Goal: Task Accomplishment & Management: Complete application form

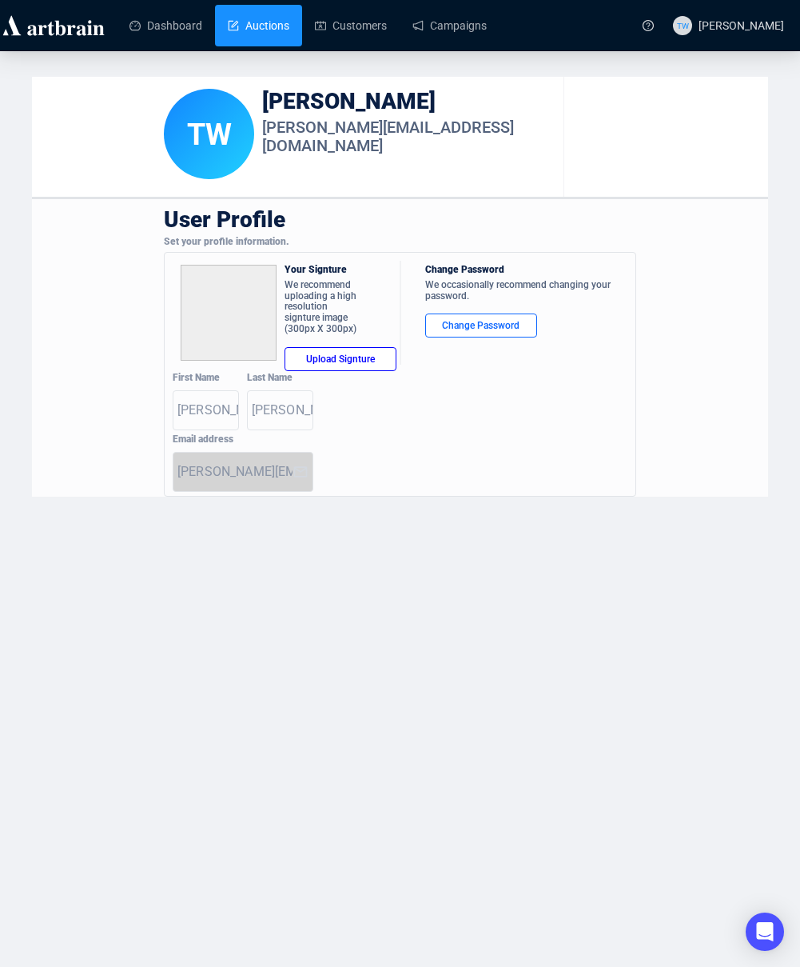
click at [247, 22] on link "Auctions" at bounding box center [259, 26] width 62 height 42
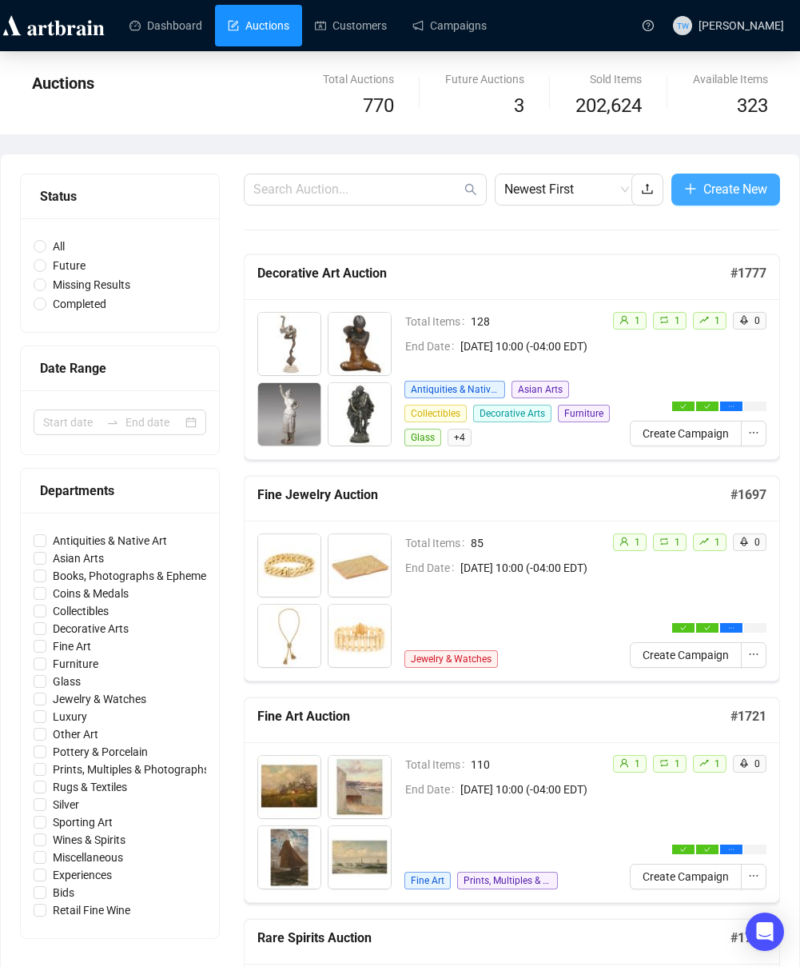
click at [708, 196] on span "Create New" at bounding box center [736, 189] width 64 height 20
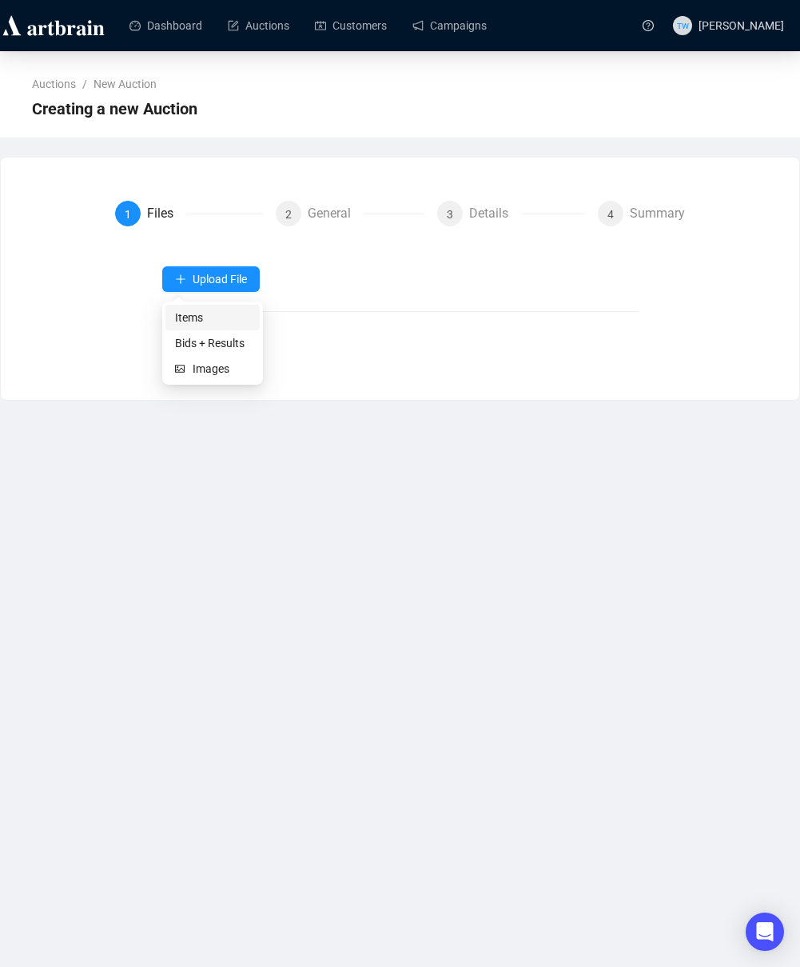
click at [185, 318] on span "Items" at bounding box center [212, 318] width 75 height 18
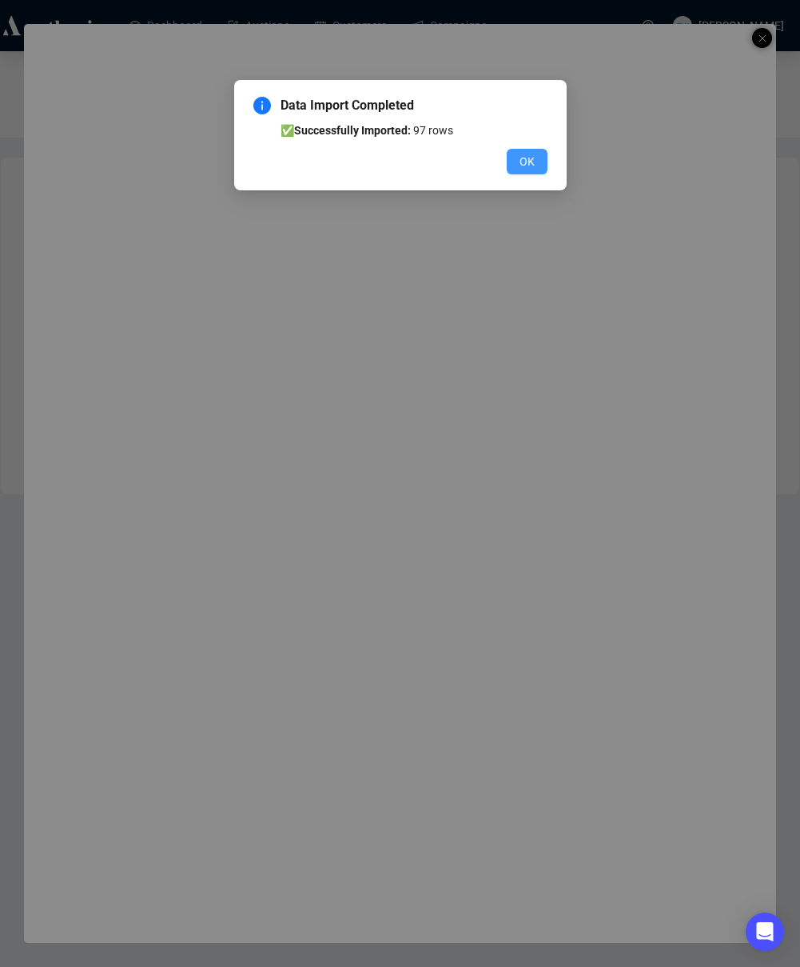
click at [524, 163] on span "OK" at bounding box center [527, 162] width 15 height 18
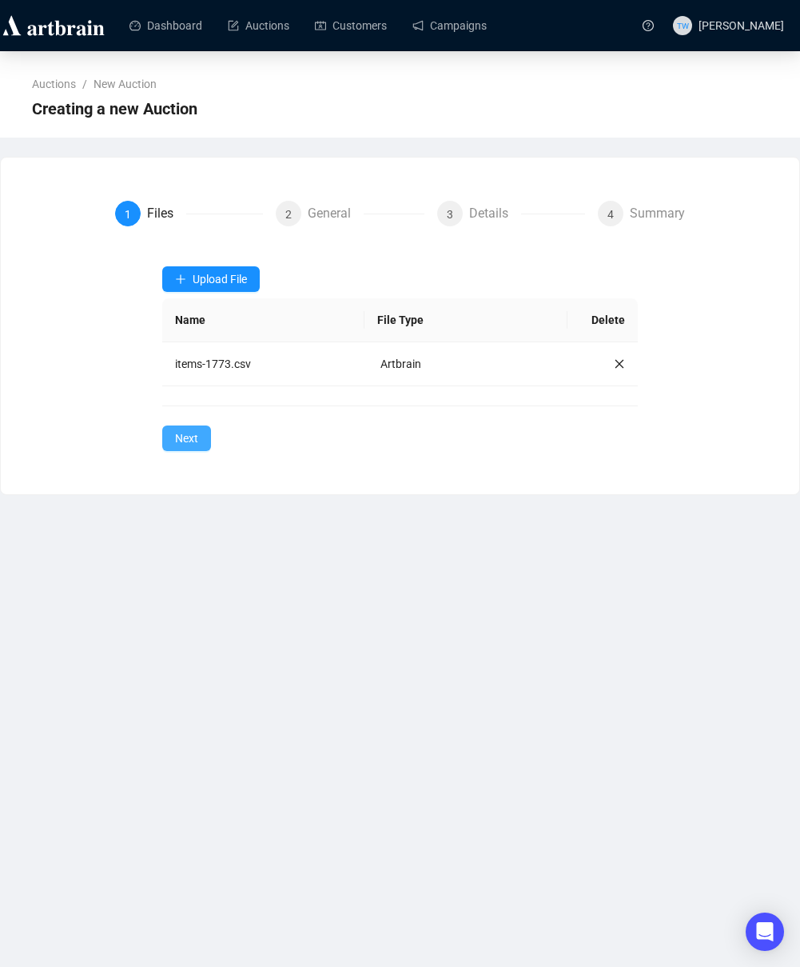
click at [186, 437] on span "Next" at bounding box center [186, 438] width 23 height 18
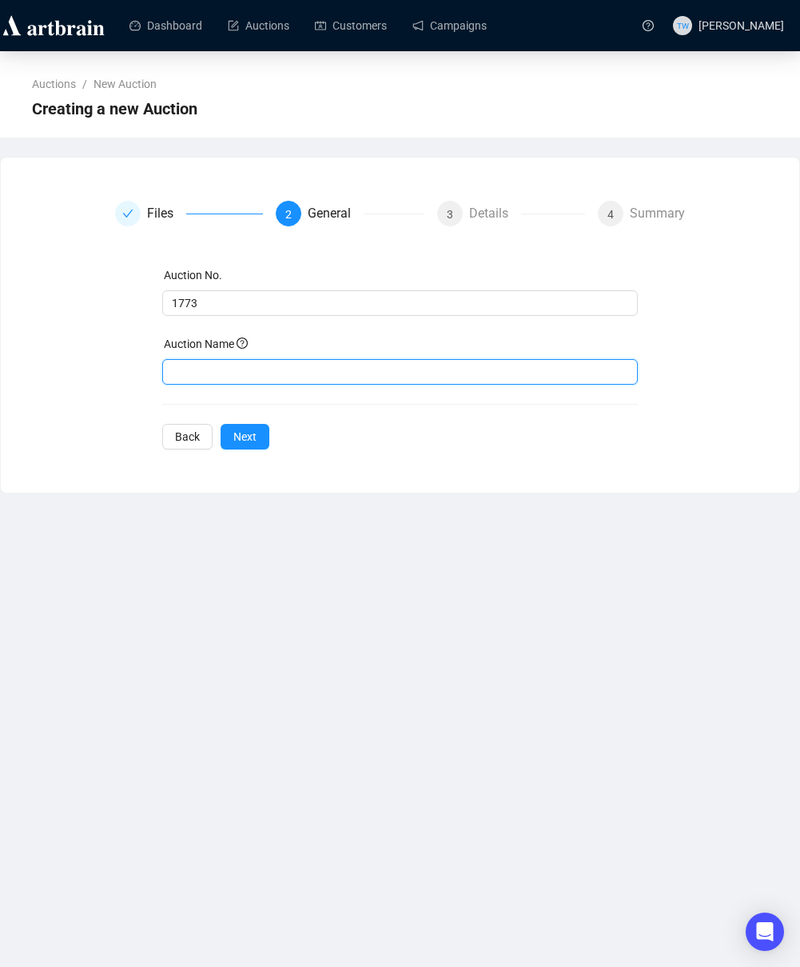
click at [389, 370] on input "text" at bounding box center [399, 372] width 475 height 26
paste input "Collectible Books, Maps, & Documents Auction"
type input "Collectible Books, Maps, & Documents Auction"
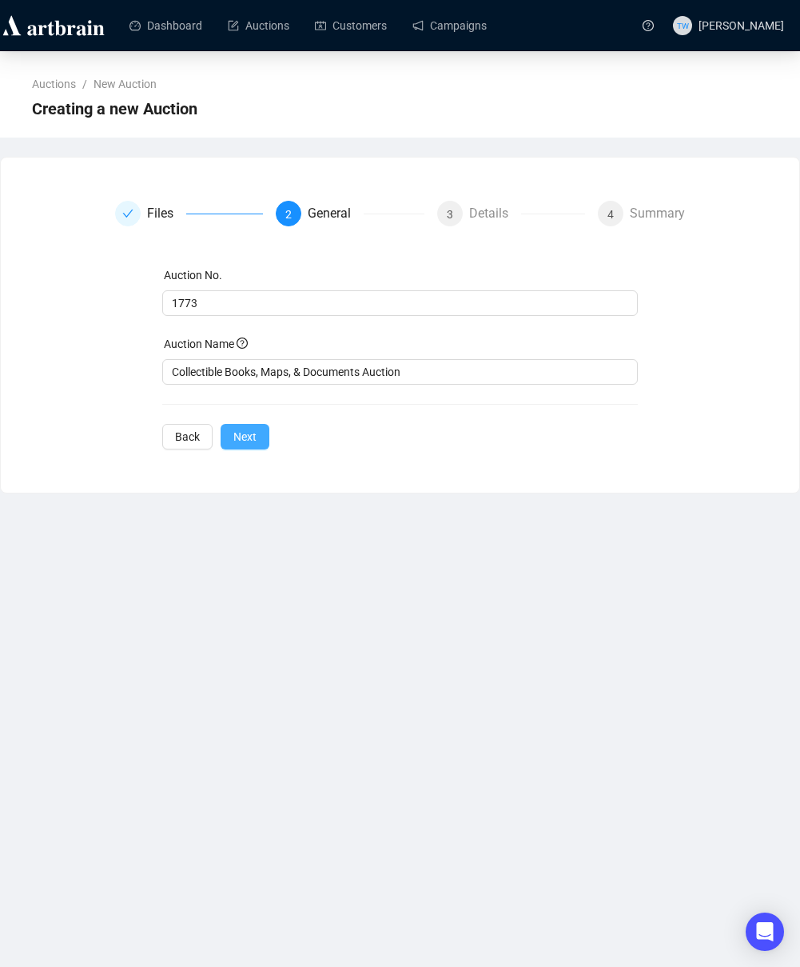
click at [236, 444] on span "Next" at bounding box center [244, 437] width 23 height 18
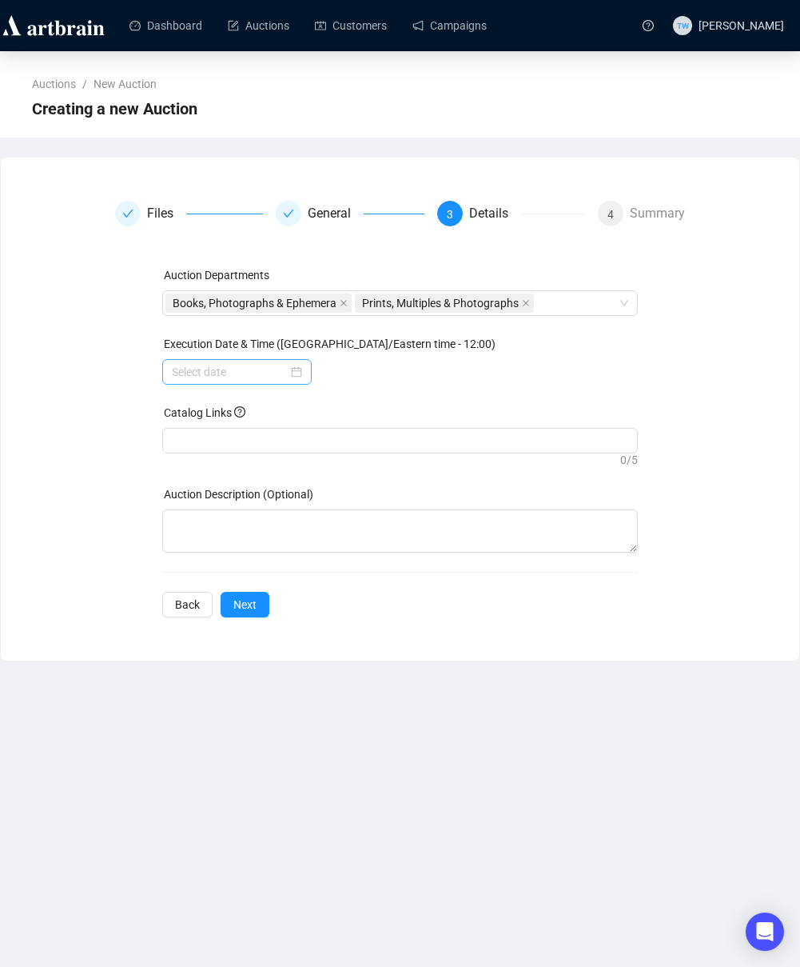
click at [295, 373] on div at bounding box center [237, 372] width 130 height 18
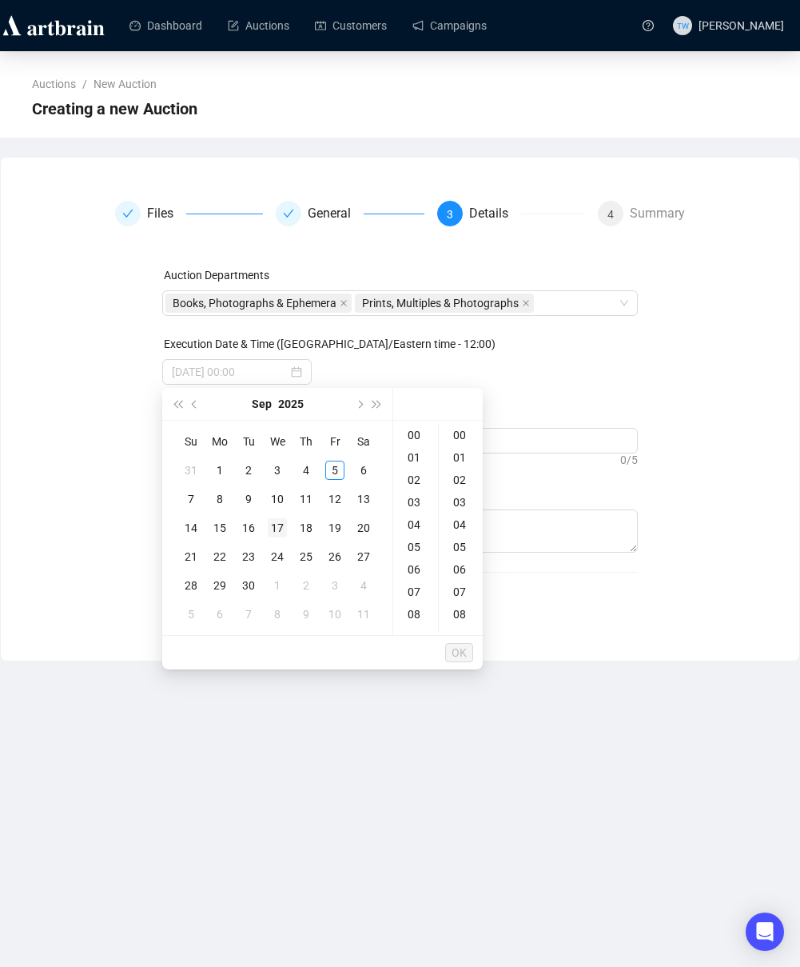
click at [277, 530] on div "17" at bounding box center [277, 527] width 19 height 19
click at [423, 609] on div "10" at bounding box center [416, 610] width 38 height 22
type input "[DATE] 10:00"
click at [459, 653] on span "OK" at bounding box center [459, 652] width 15 height 30
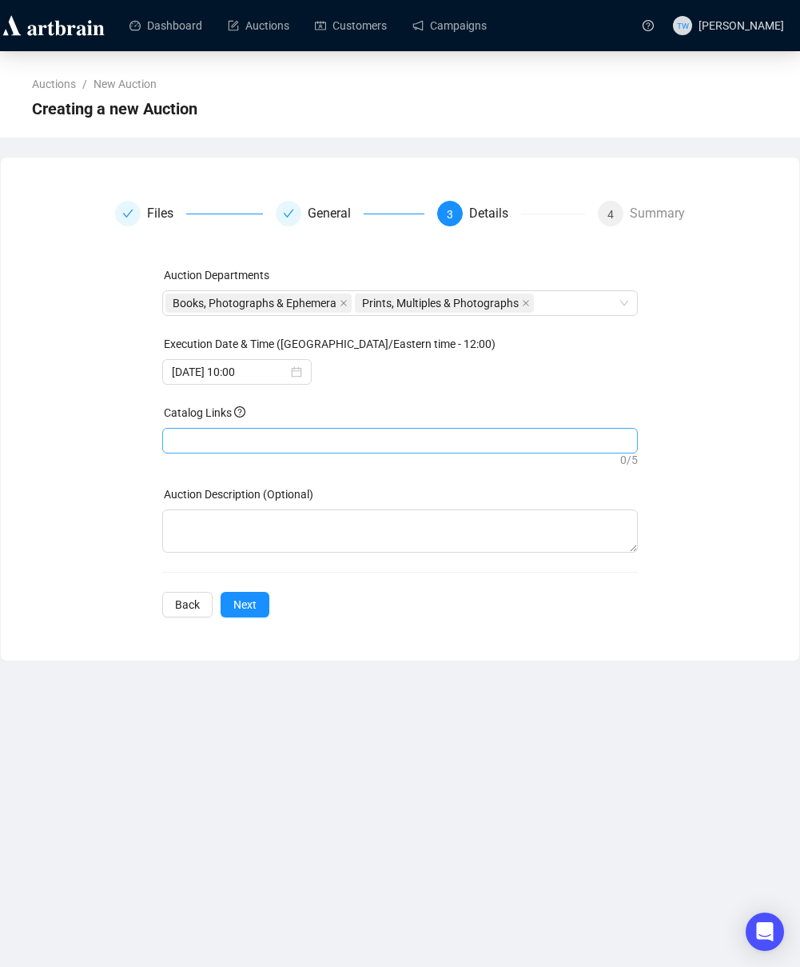
click at [204, 439] on div at bounding box center [400, 440] width 469 height 22
paste input "[URL][DOMAIN_NAME]"
type input "[URL][DOMAIN_NAME]"
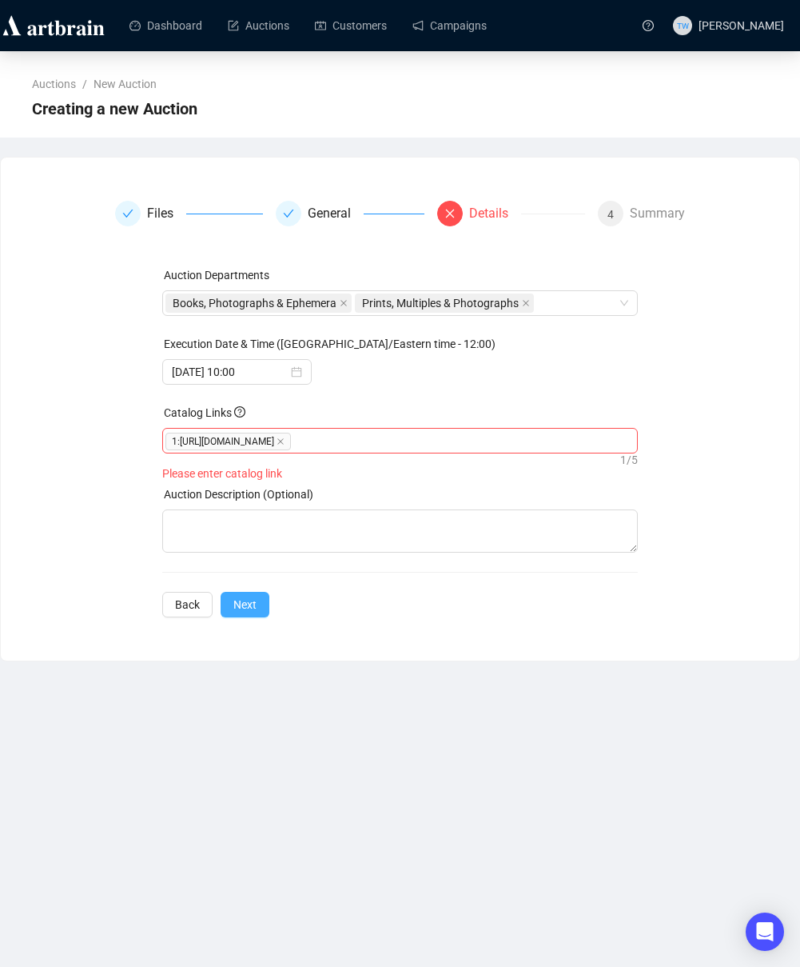
click at [245, 607] on span "Next" at bounding box center [244, 605] width 23 height 18
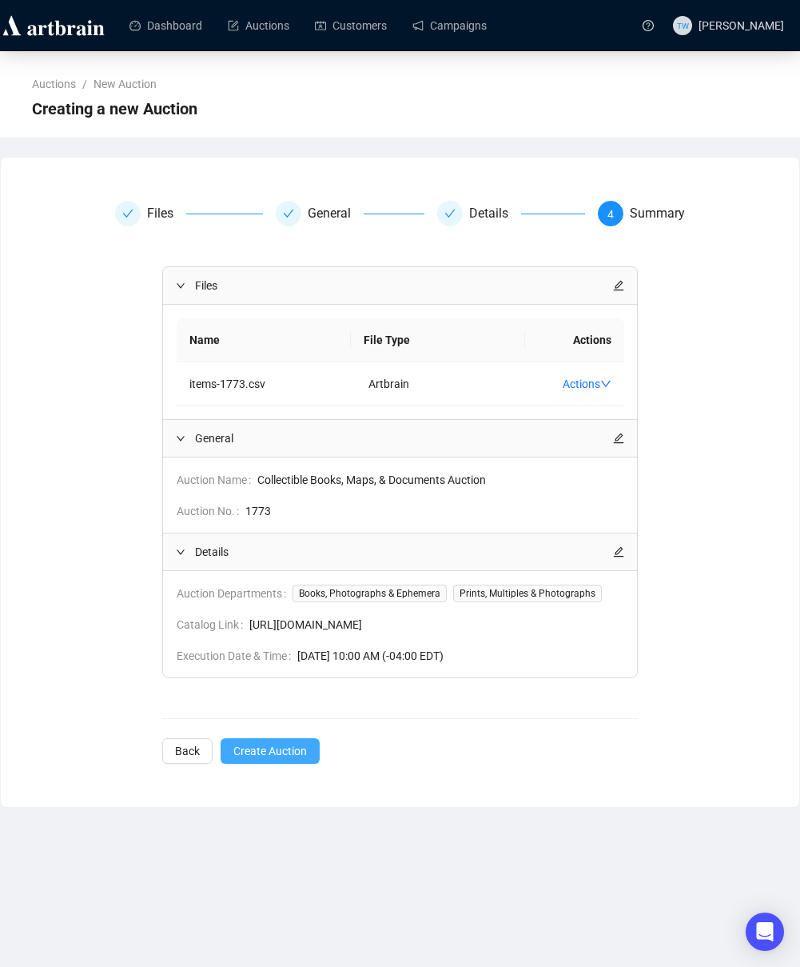
click at [281, 760] on span "Create Auction" at bounding box center [270, 751] width 74 height 18
